Goal: Find specific page/section: Find specific page/section

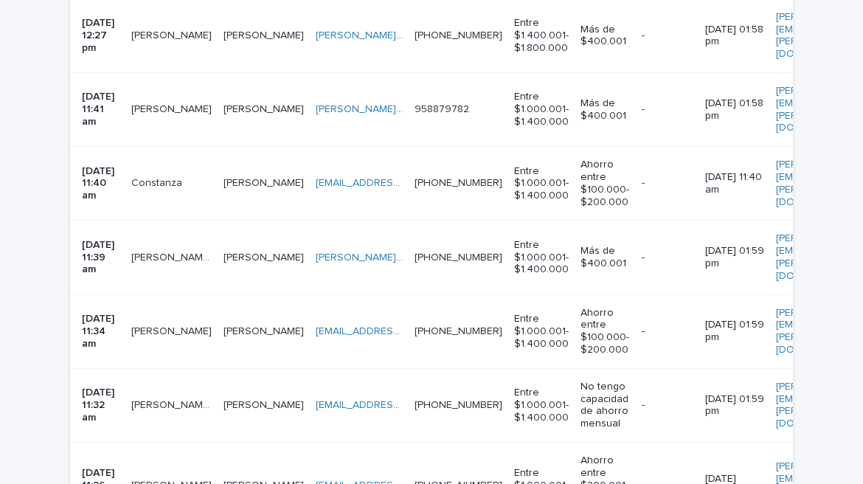
scroll to position [2188, 0]
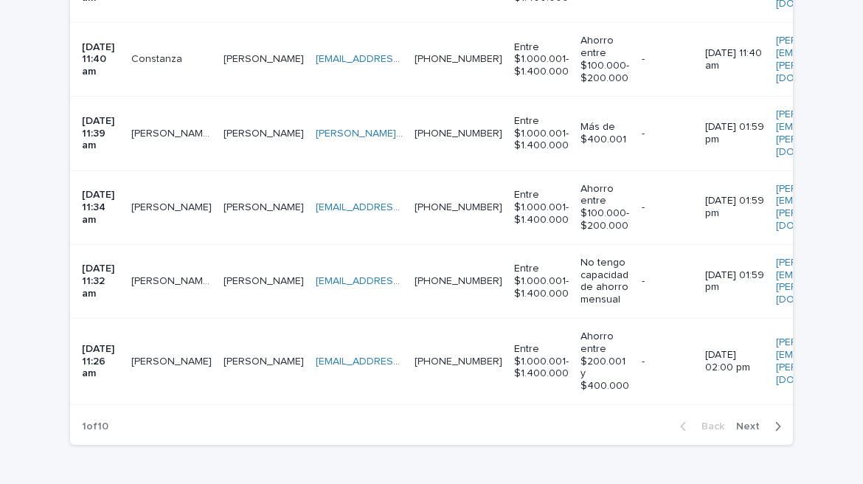
click at [778, 420] on button "Next" at bounding box center [761, 426] width 63 height 13
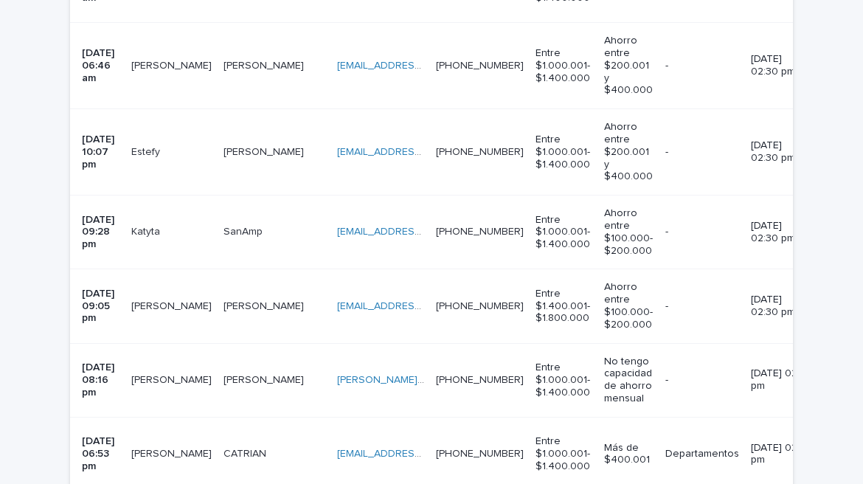
click at [745, 417] on td "Departamentos" at bounding box center [703, 454] width 86 height 74
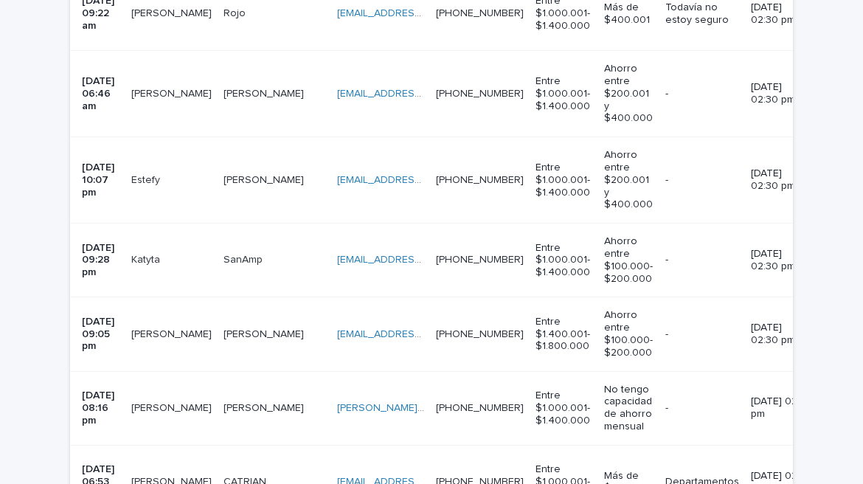
scroll to position [2275, 0]
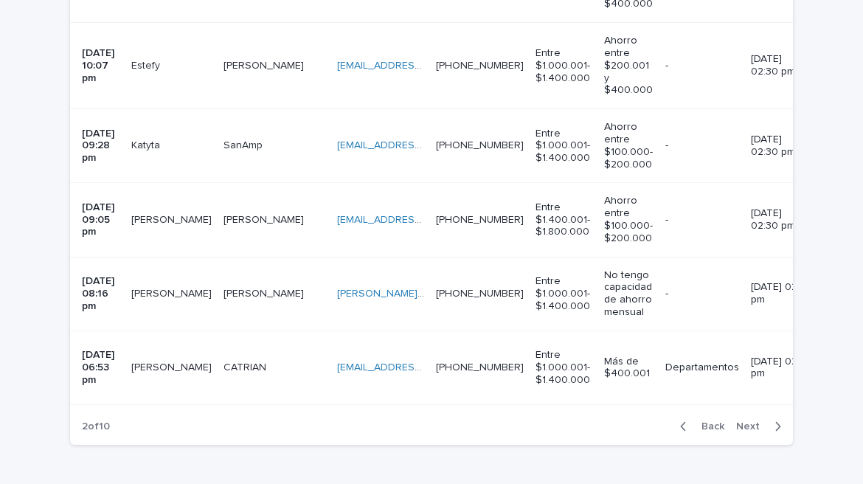
click at [775, 420] on icon "button" at bounding box center [778, 426] width 7 height 13
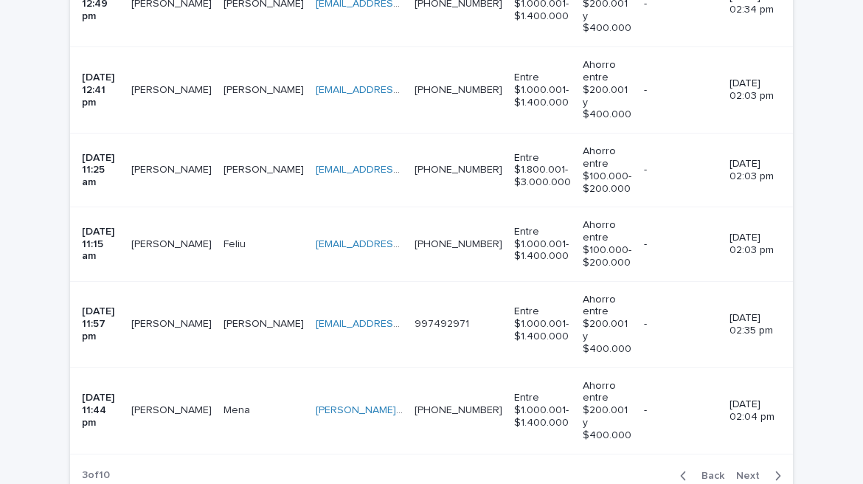
click at [775, 469] on icon "button" at bounding box center [778, 475] width 7 height 13
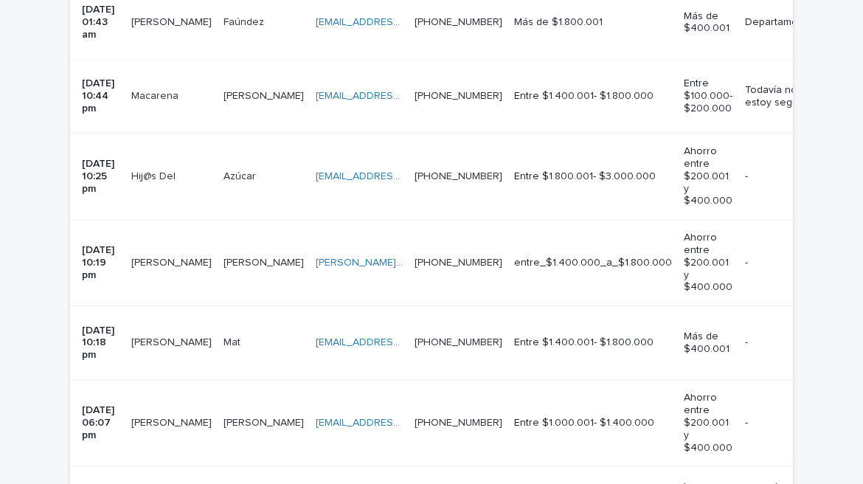
scroll to position [2163, 0]
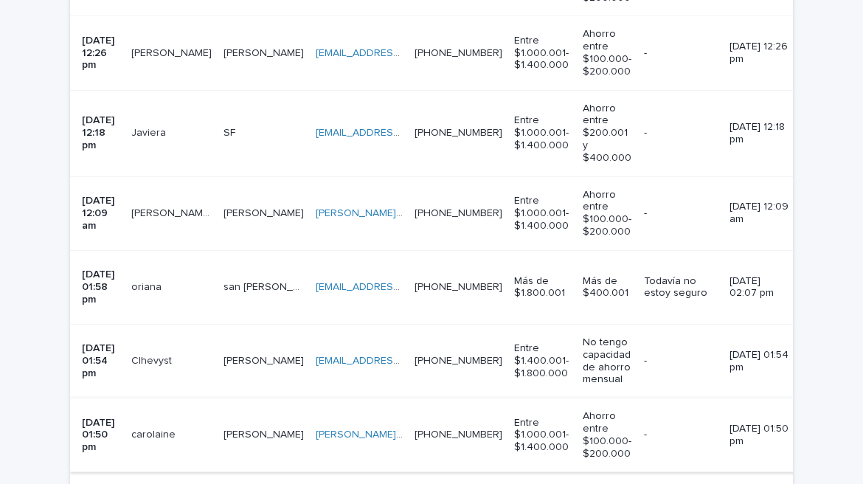
scroll to position [2299, 0]
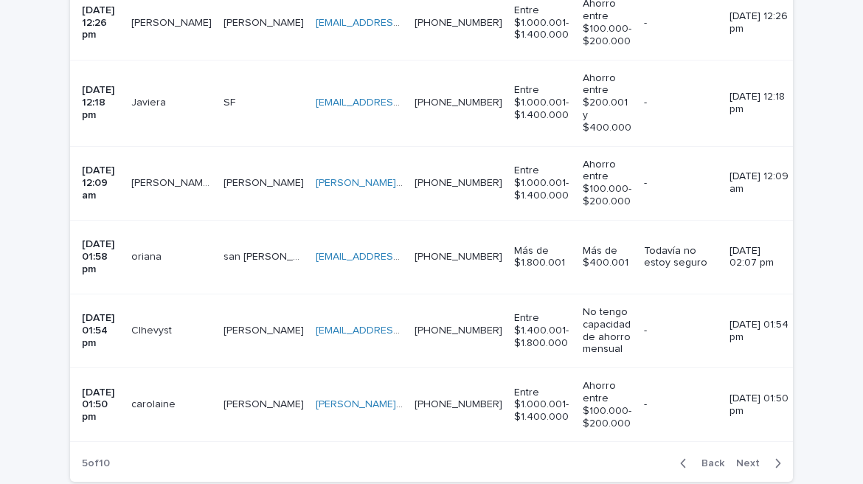
click at [775, 457] on icon "button" at bounding box center [778, 463] width 7 height 13
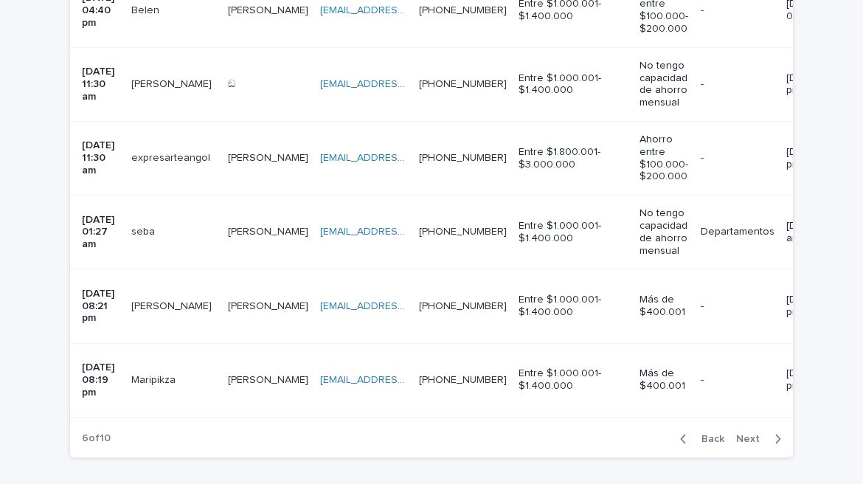
scroll to position [2138, 0]
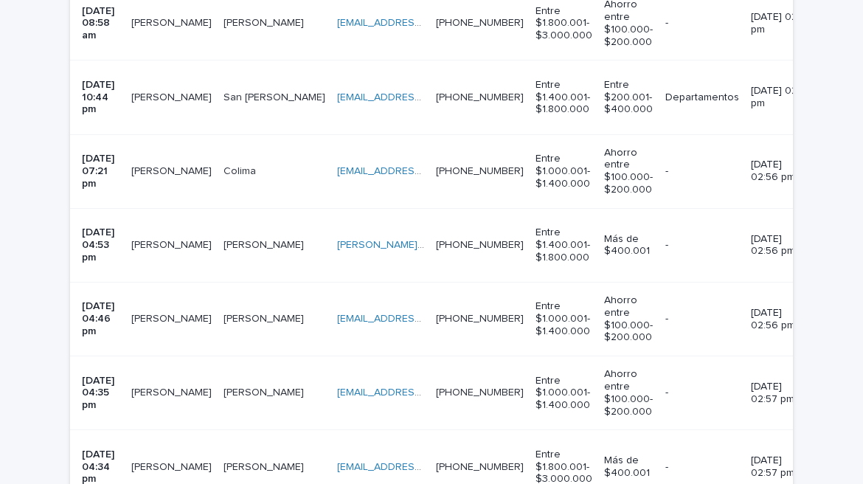
click at [773, 454] on p "11/08/2025 02:57 pm" at bounding box center [780, 466] width 59 height 25
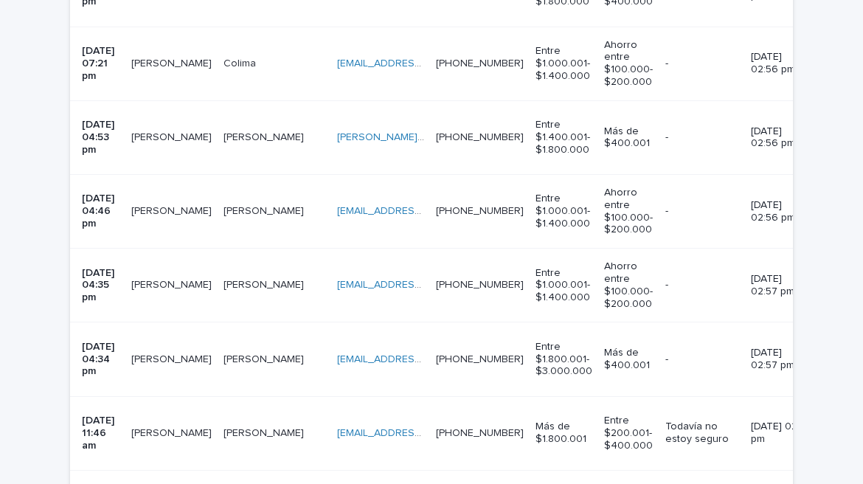
scroll to position [2250, 0]
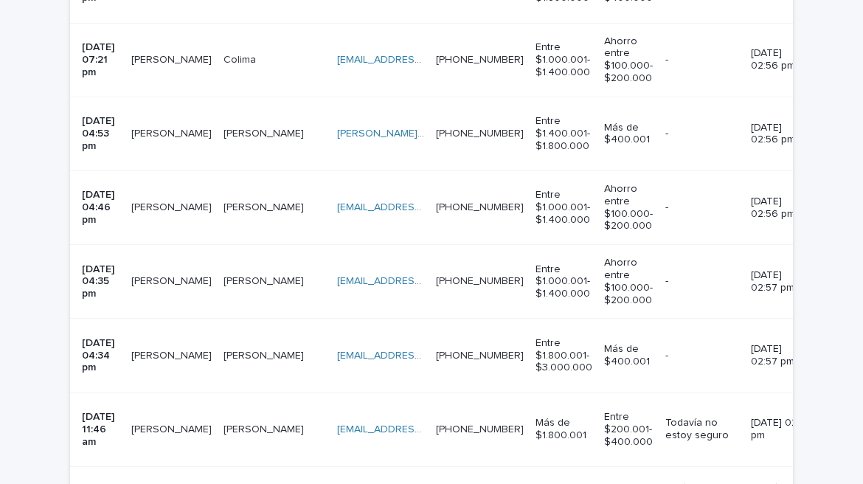
click at [775, 482] on icon "button" at bounding box center [778, 488] width 7 height 13
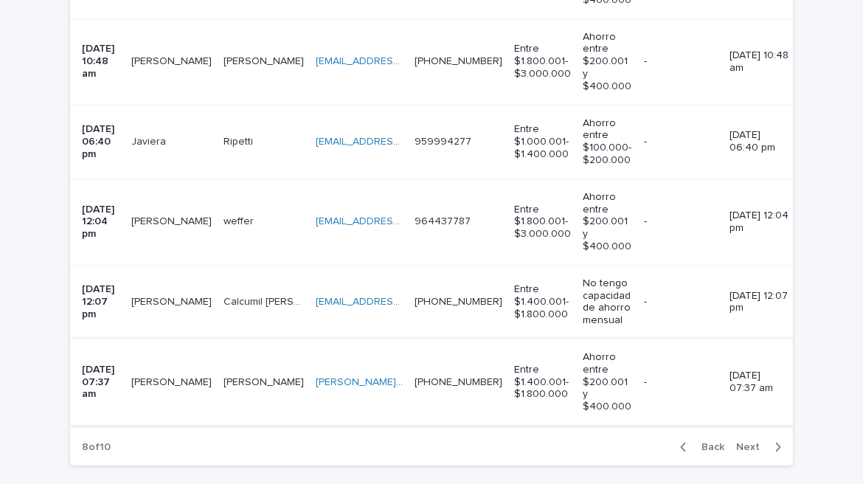
scroll to position [2485, 0]
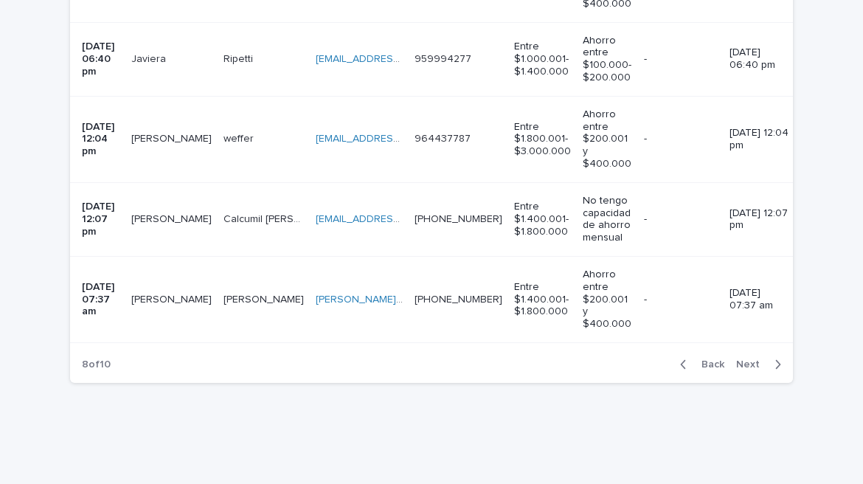
click at [775, 358] on icon "button" at bounding box center [778, 364] width 7 height 13
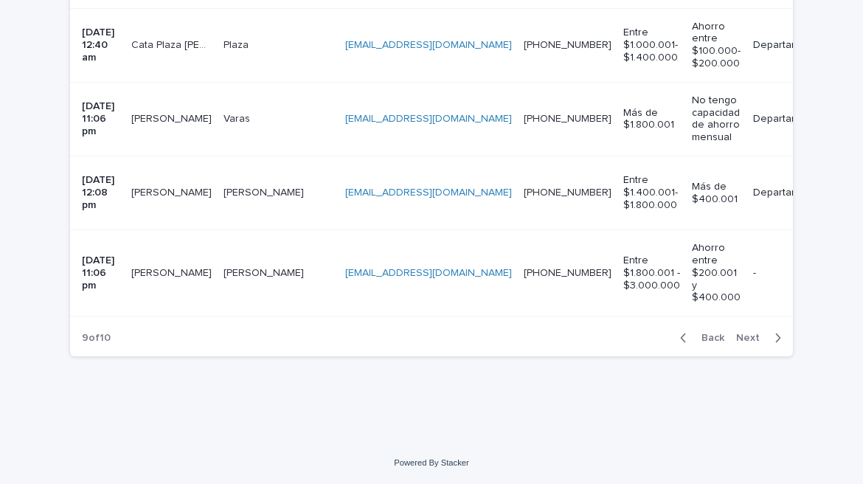
scroll to position [1289, 0]
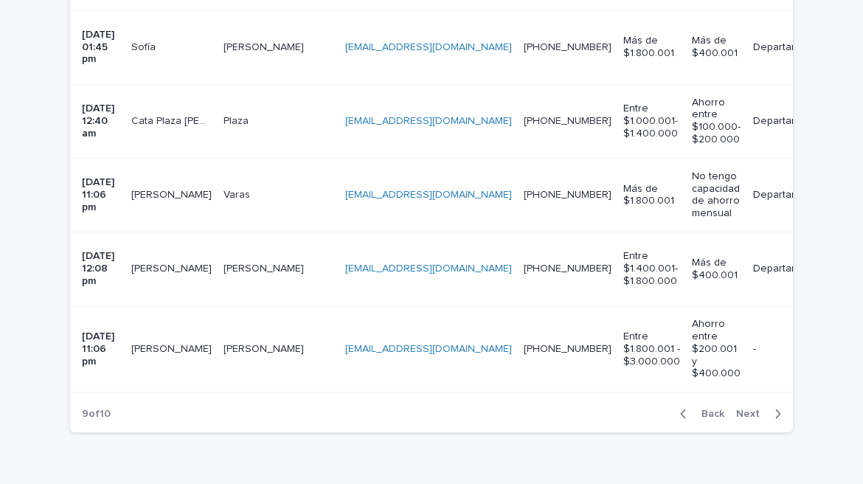
click at [775, 407] on icon "button" at bounding box center [778, 413] width 7 height 13
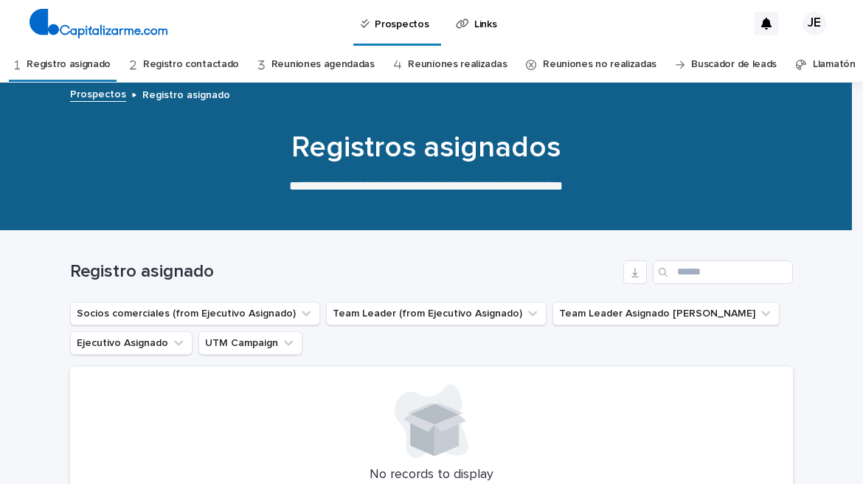
scroll to position [179, 0]
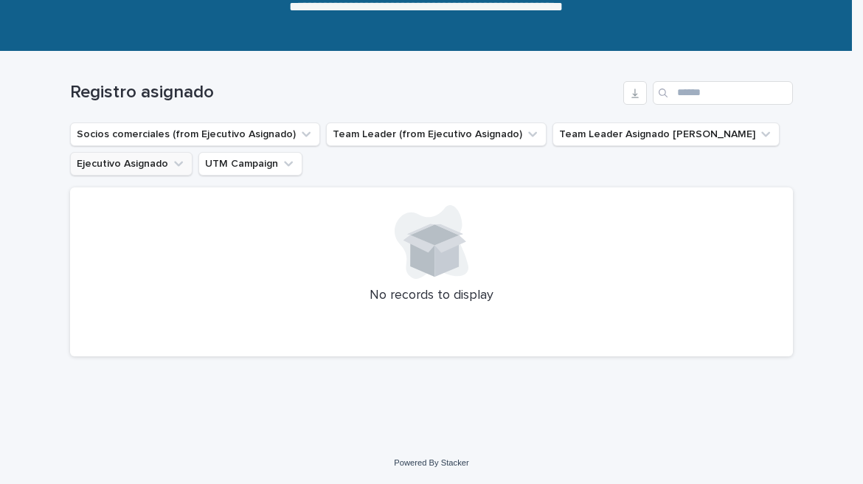
click at [96, 163] on button "Ejecutivo Asignado" at bounding box center [131, 164] width 122 height 24
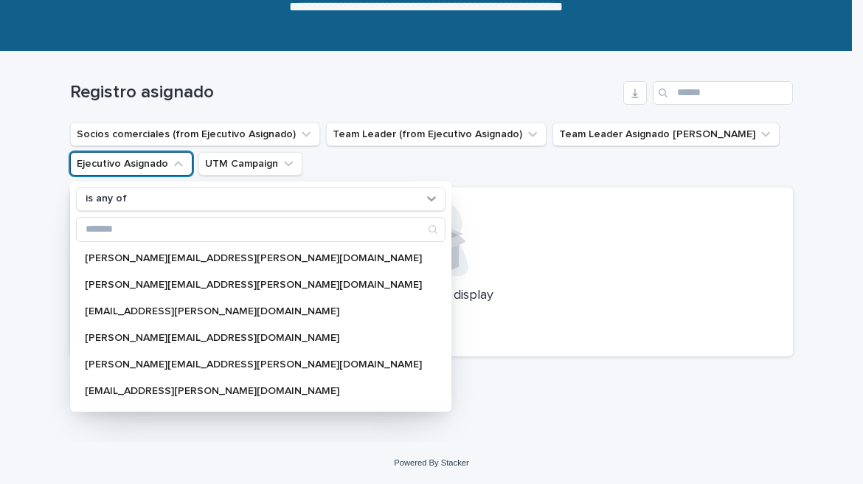
click at [136, 159] on button "Ejecutivo Asignado" at bounding box center [131, 164] width 122 height 24
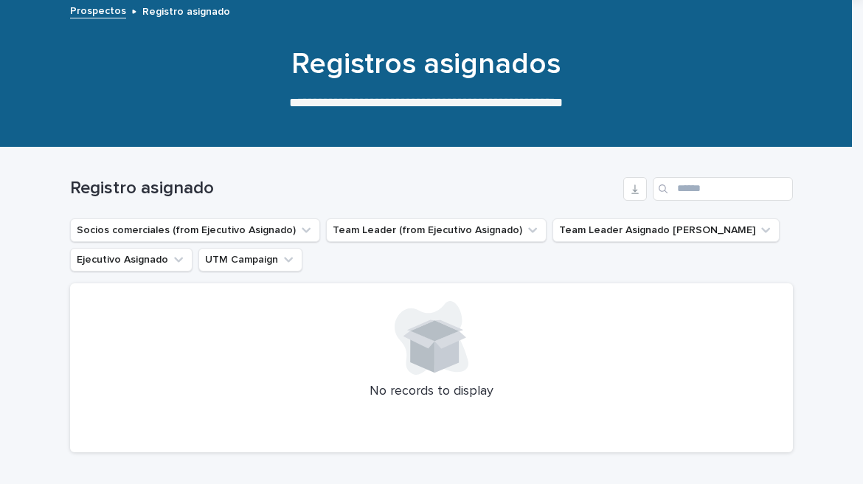
scroll to position [0, 0]
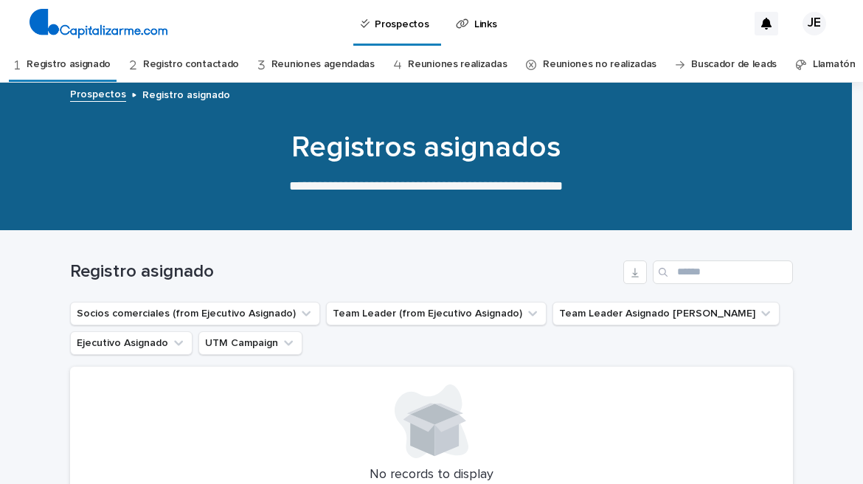
click at [77, 61] on link "Registro asignado" at bounding box center [69, 64] width 84 height 35
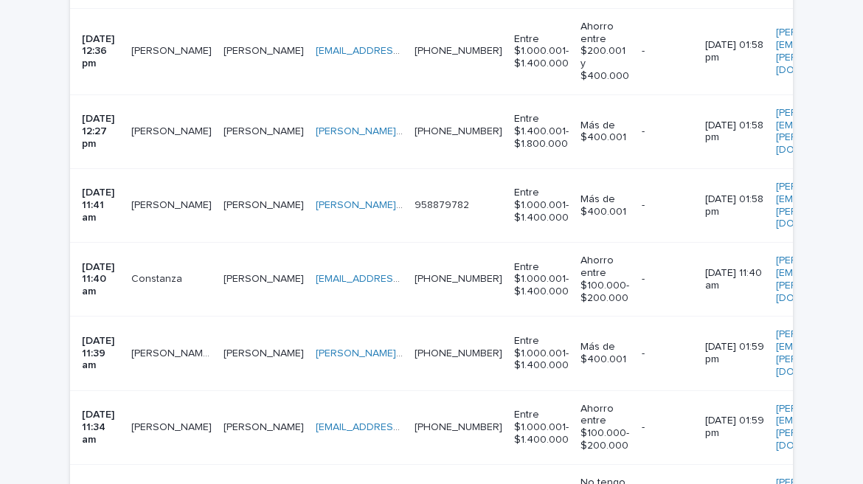
scroll to position [1971, 0]
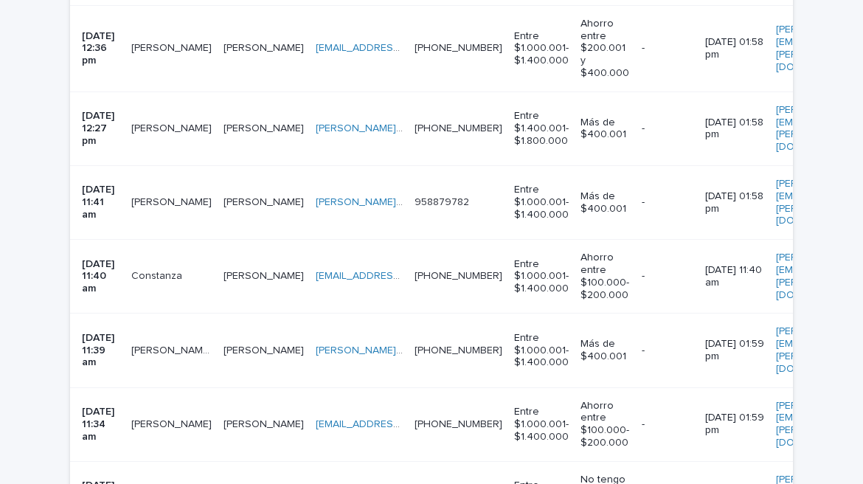
click at [177, 193] on p "Tania Stephany Ibar" at bounding box center [172, 200] width 83 height 15
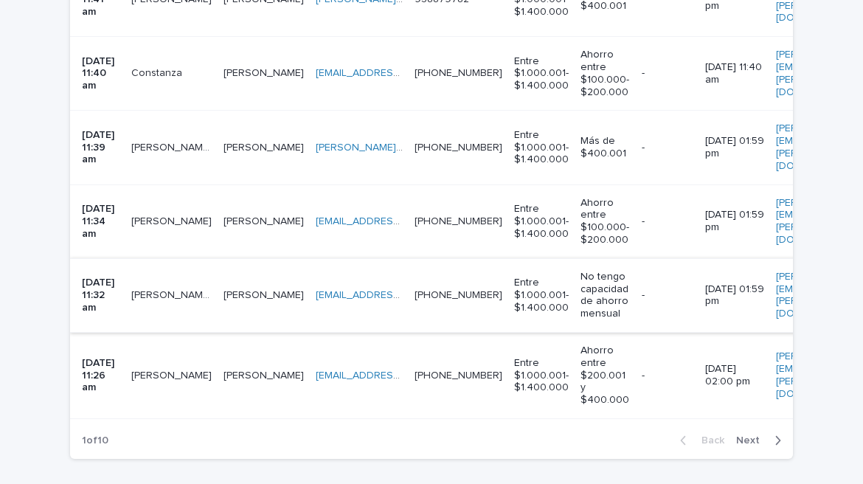
scroll to position [2188, 0]
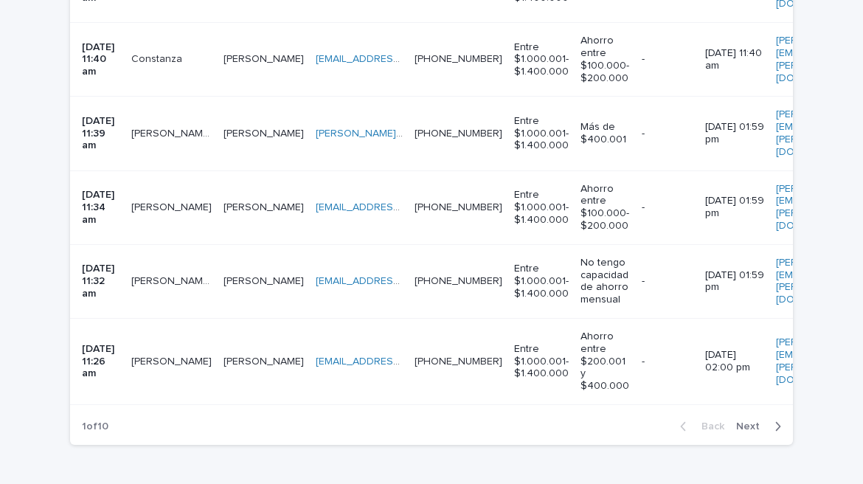
click at [775, 420] on icon "button" at bounding box center [778, 426] width 7 height 13
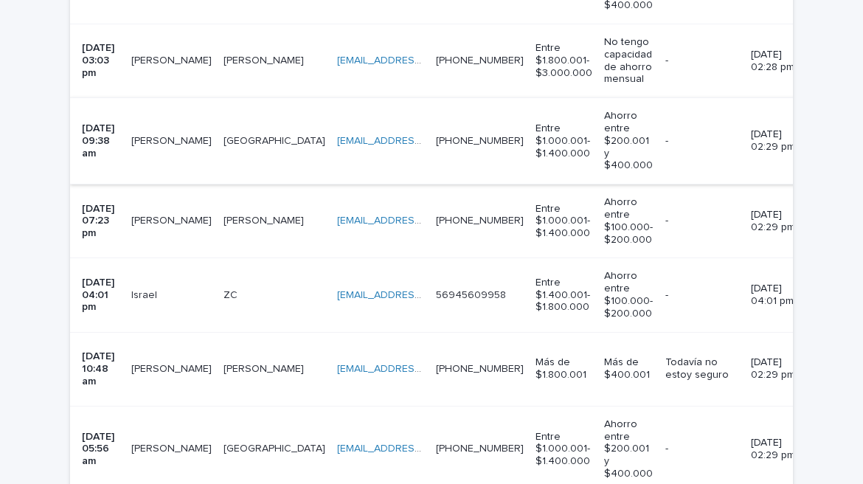
scroll to position [1408, 0]
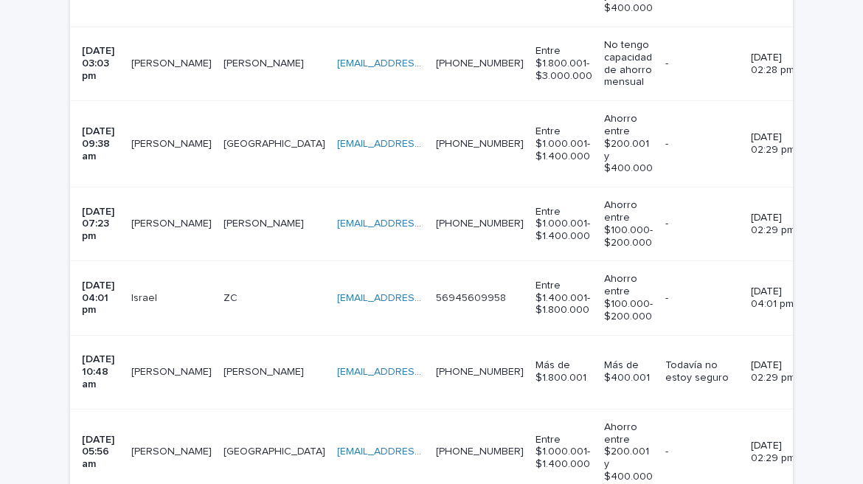
click at [224, 215] on p "Andres" at bounding box center [265, 222] width 83 height 15
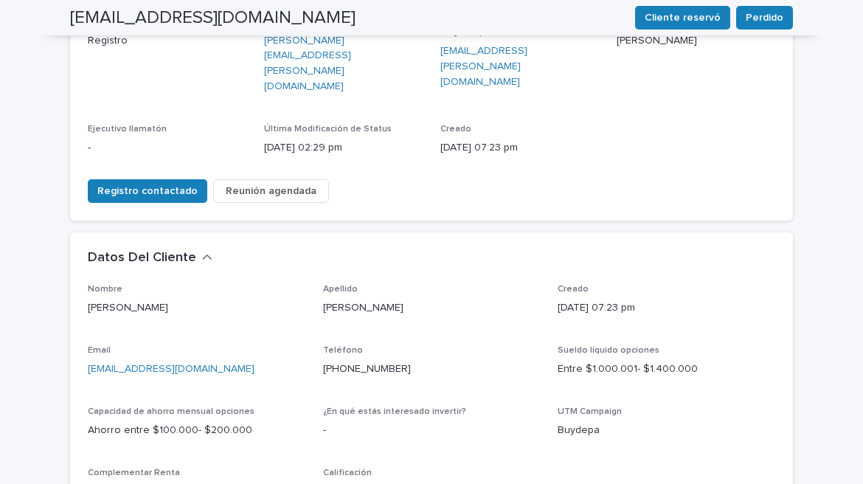
scroll to position [206, 0]
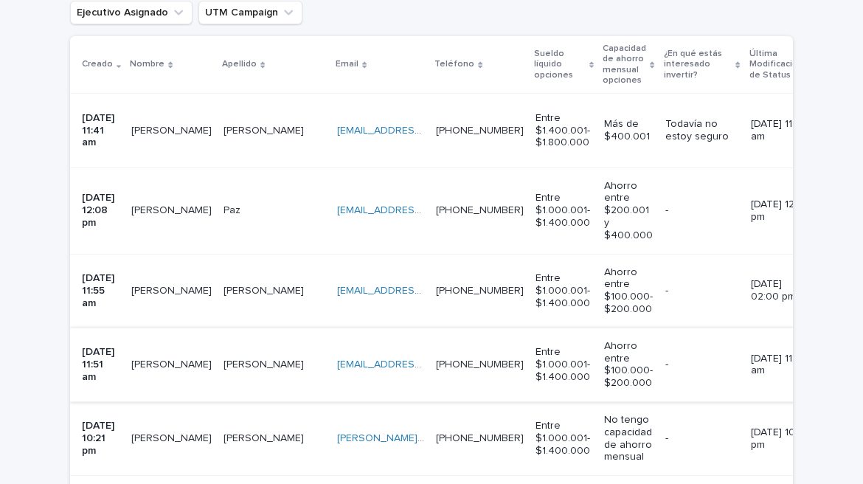
scroll to position [328, 0]
